Goal: Navigation & Orientation: Find specific page/section

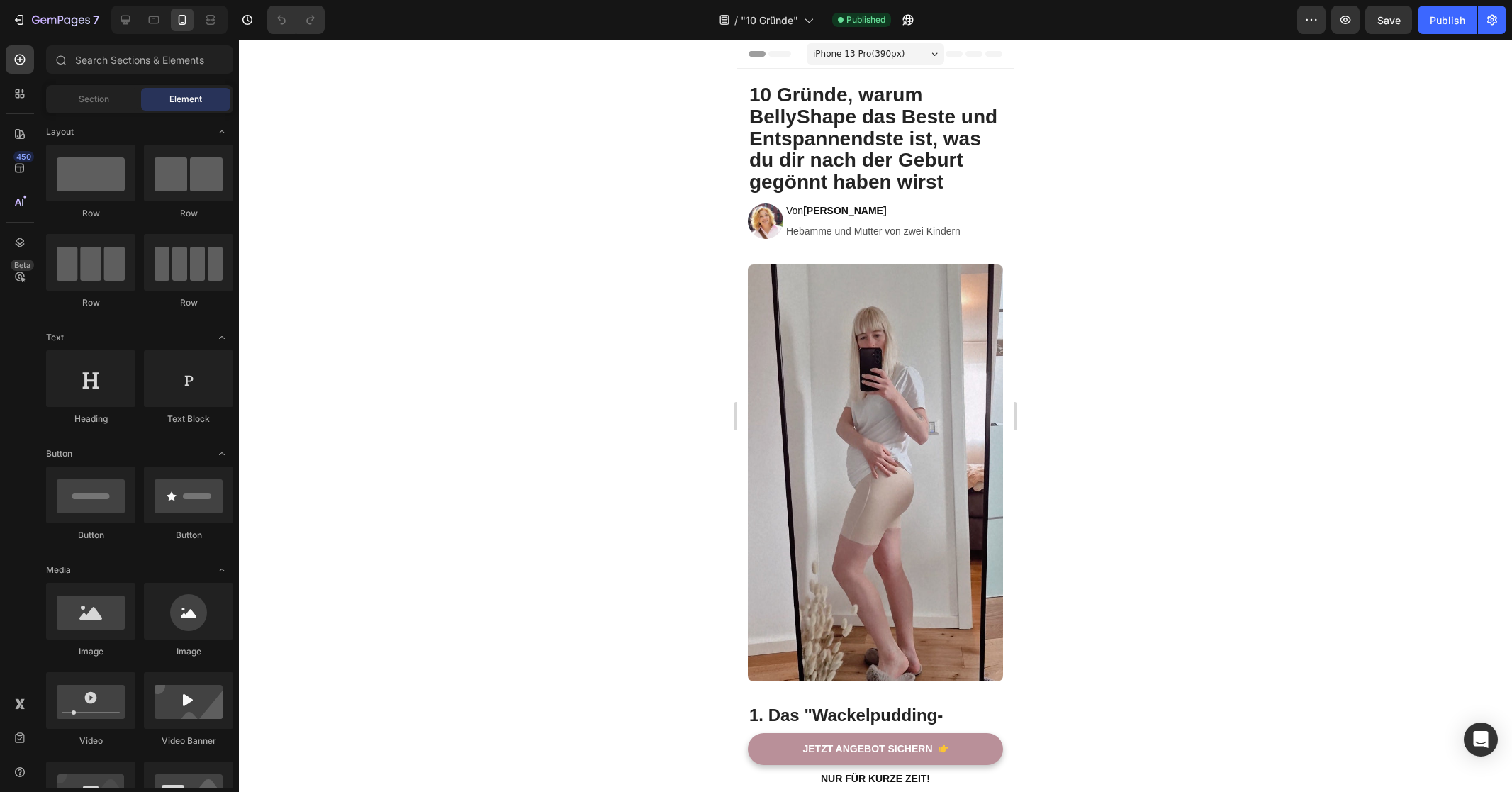
drag, startPoint x: 1191, startPoint y: 161, endPoint x: 165, endPoint y: 143, distance: 1026.2
click at [1191, 161] on div at bounding box center [875, 415] width 1273 height 752
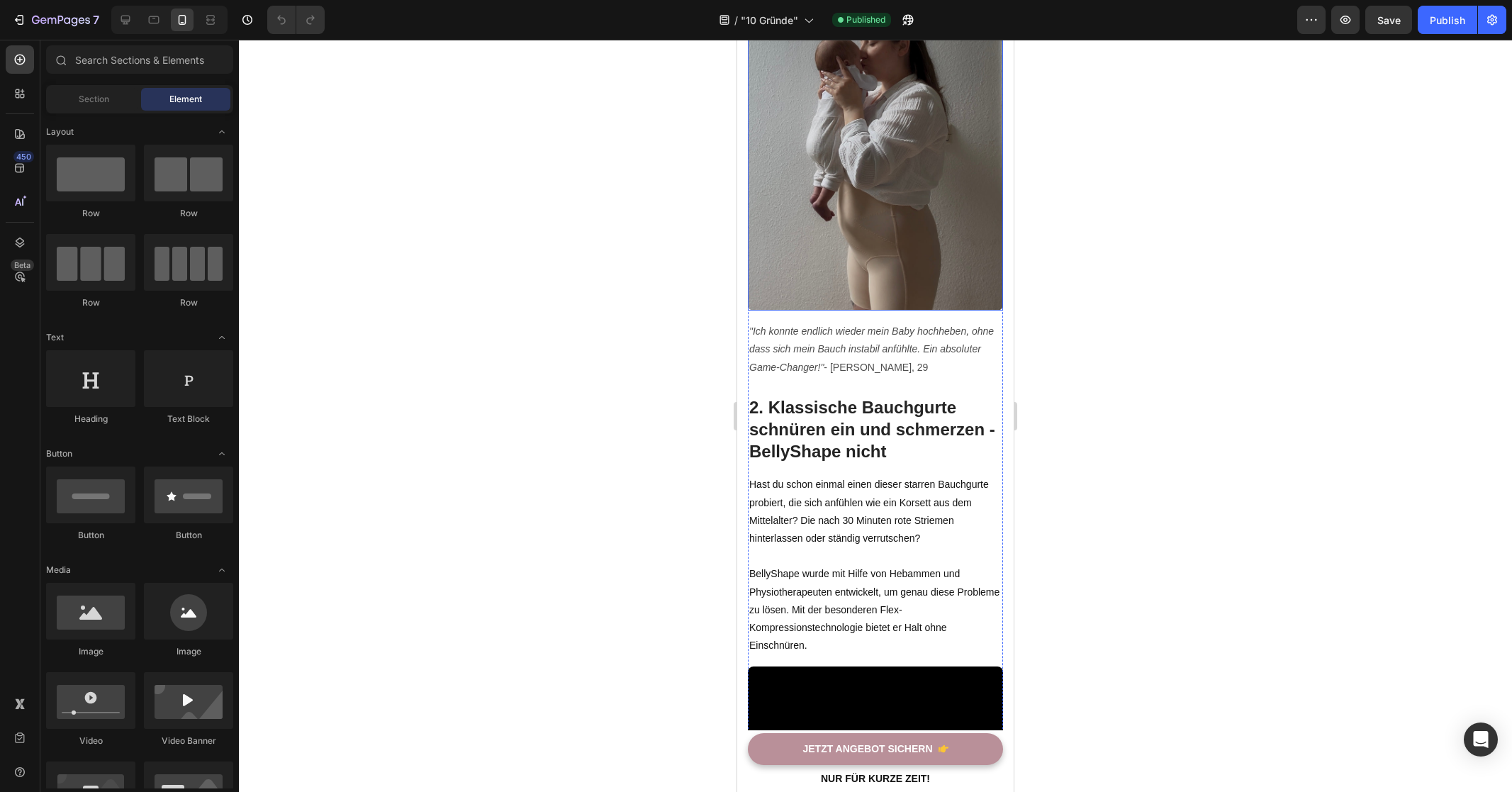
scroll to position [1078, 0]
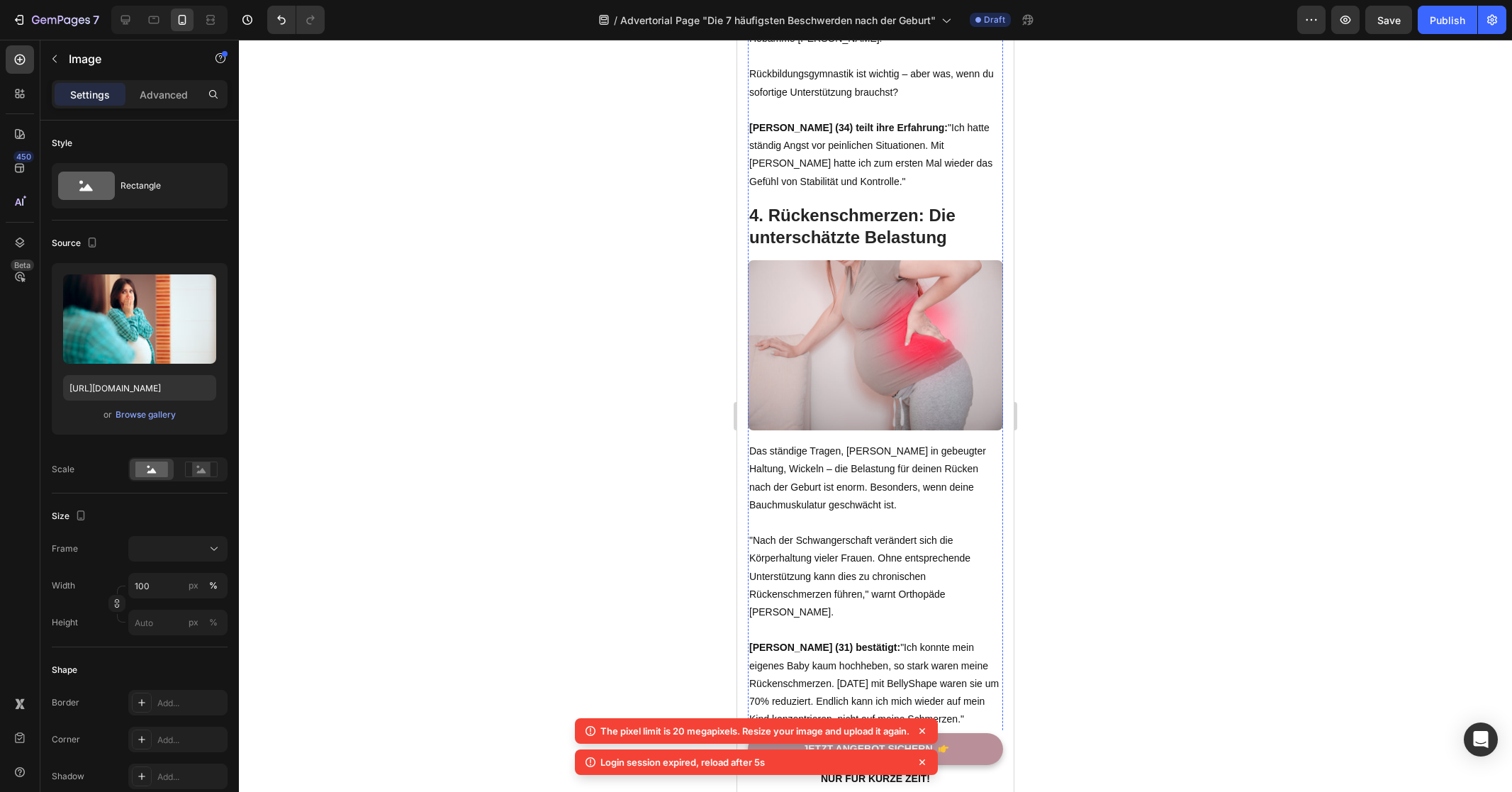
scroll to position [957, 0]
